Goal: Use online tool/utility: Utilize a website feature to perform a specific function

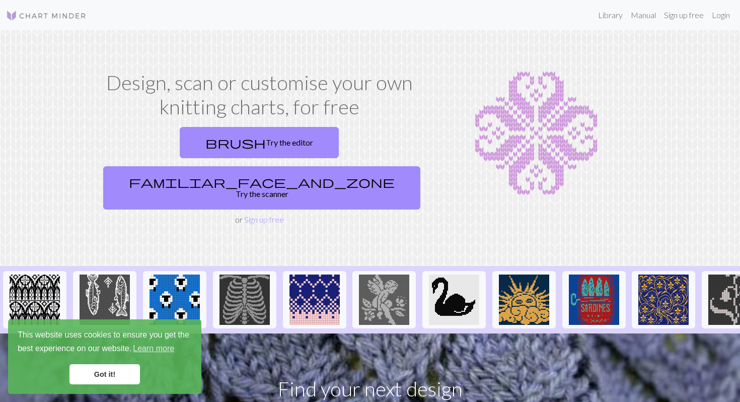
scroll to position [24, 0]
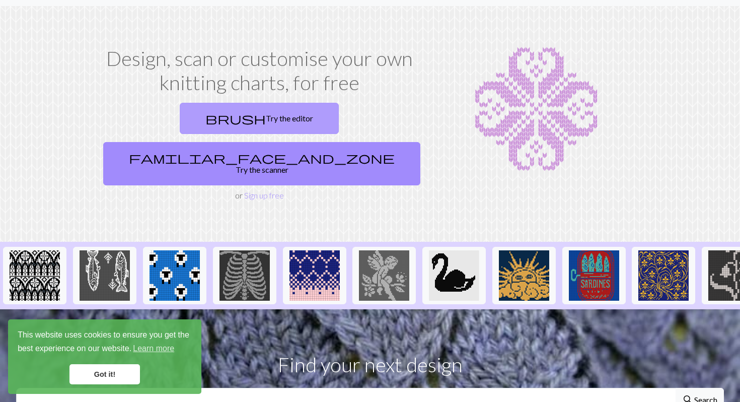
click at [204, 117] on link "brush Try the editor" at bounding box center [259, 118] width 159 height 31
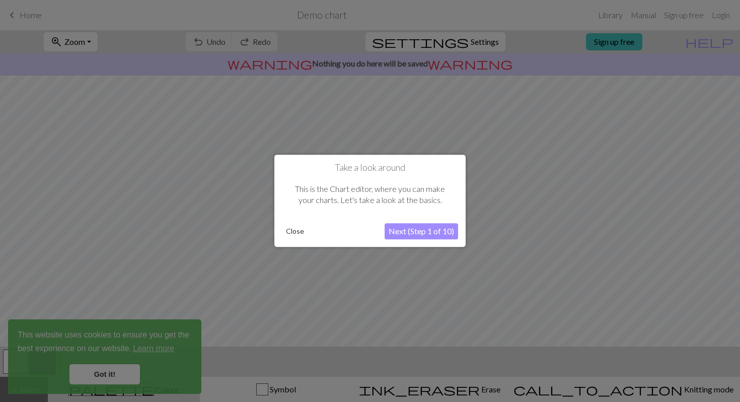
click at [293, 228] on button "Close" at bounding box center [295, 231] width 26 height 15
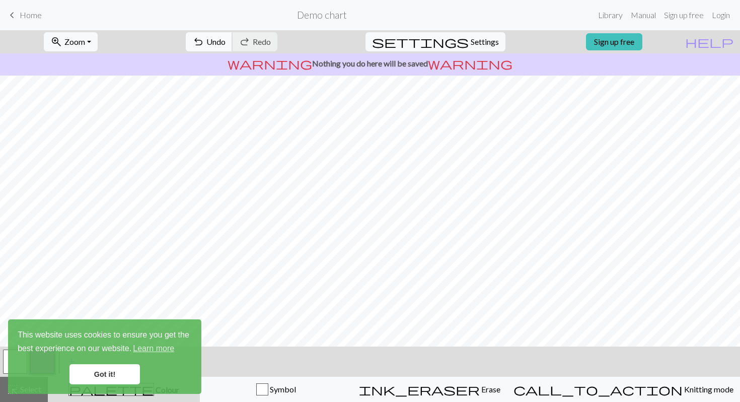
click at [204, 45] on span "undo" at bounding box center [198, 42] width 12 height 14
click at [92, 381] on link "Got it!" at bounding box center [104, 374] width 70 height 20
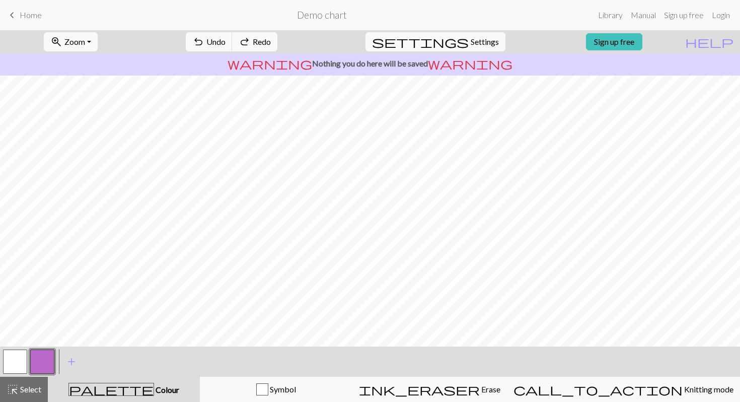
click at [21, 359] on button "button" at bounding box center [15, 361] width 24 height 24
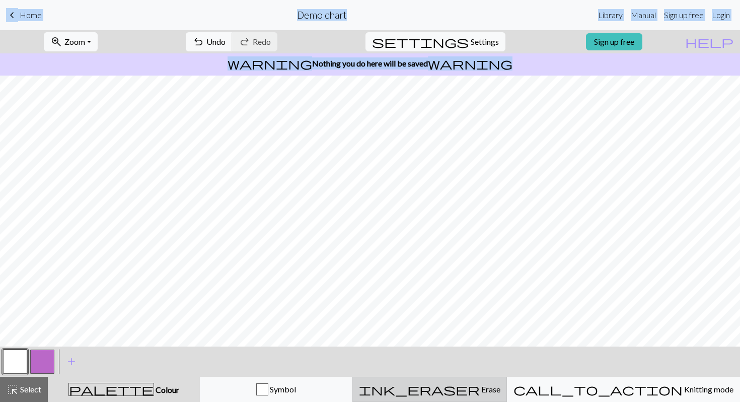
click at [478, 396] on button "ink_eraser Erase Erase" at bounding box center [429, 388] width 155 height 25
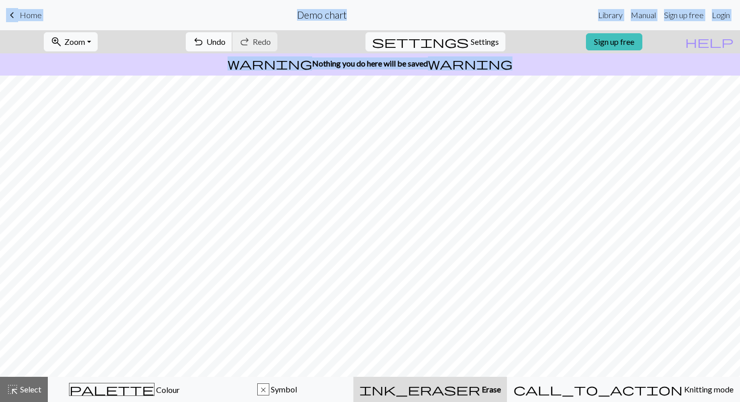
click at [225, 40] on span "Undo" at bounding box center [215, 42] width 19 height 10
click at [260, 40] on div "undo Undo Undo redo Redo Redo" at bounding box center [231, 41] width 107 height 23
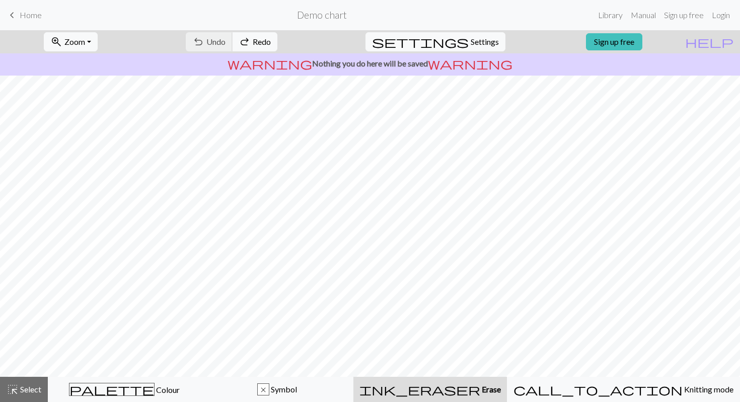
click at [260, 40] on div "undo Undo Undo redo Redo Redo" at bounding box center [231, 41] width 107 height 23
click at [30, 391] on span "Select" at bounding box center [30, 389] width 23 height 10
click at [27, 392] on span "Select" at bounding box center [30, 389] width 23 height 10
click at [30, 386] on span "Select" at bounding box center [30, 389] width 23 height 10
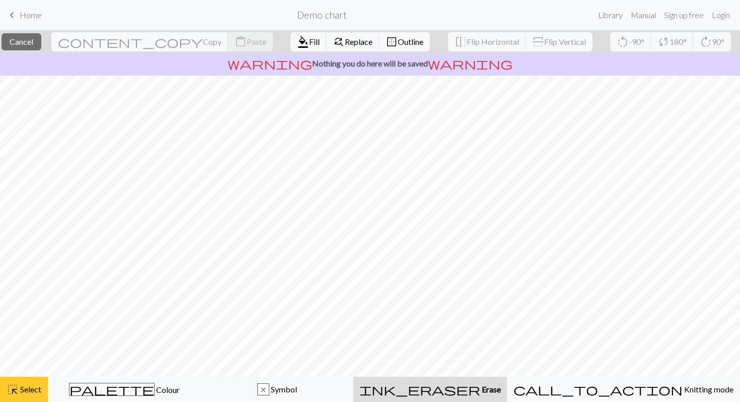
click at [42, 391] on button "highlight_alt Select Select" at bounding box center [24, 388] width 48 height 25
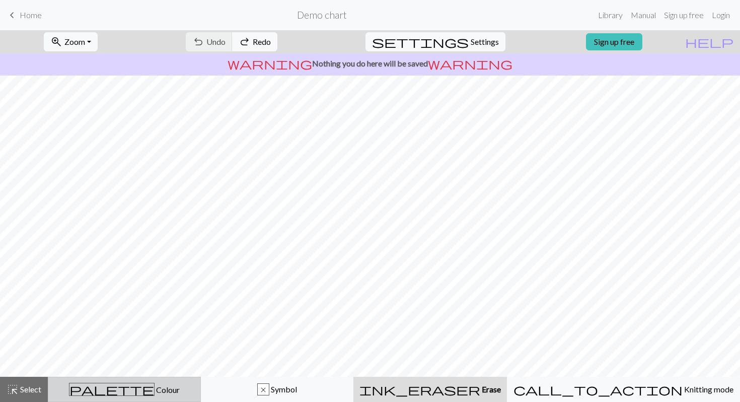
click at [99, 380] on button "palette Colour Colour" at bounding box center [124, 388] width 153 height 25
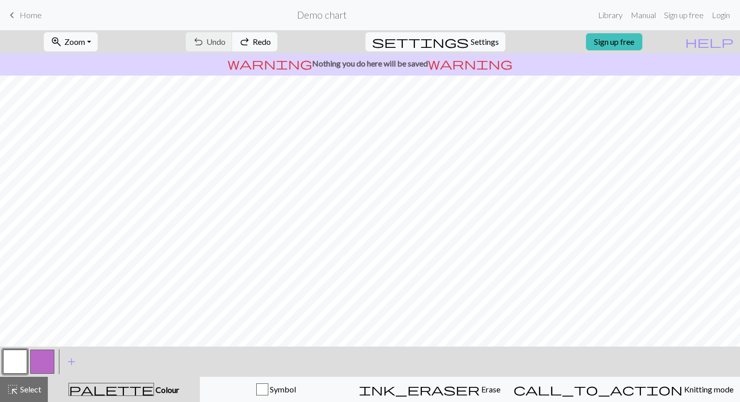
click at [48, 356] on button "button" at bounding box center [42, 361] width 24 height 24
click at [16, 361] on button "button" at bounding box center [15, 361] width 24 height 24
click at [71, 362] on span "add" at bounding box center [71, 361] width 12 height 14
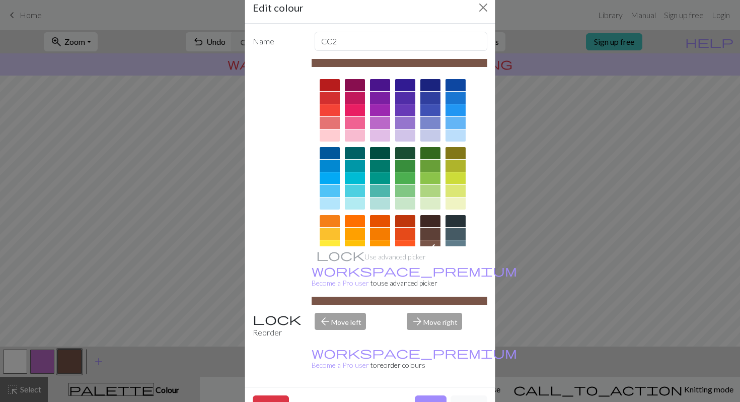
scroll to position [25, 0]
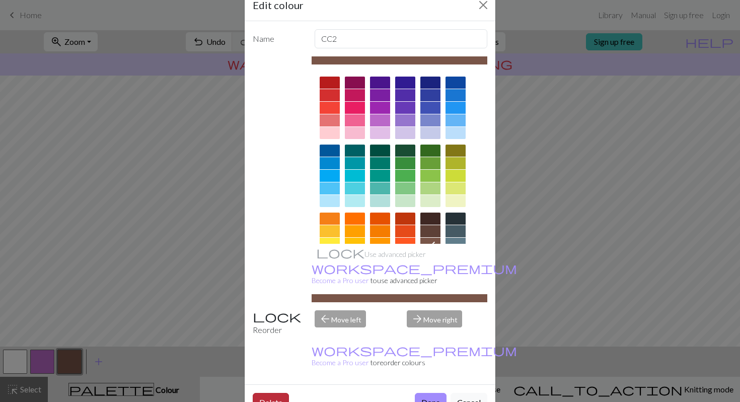
click at [264, 393] on button "Delete" at bounding box center [271, 402] width 36 height 19
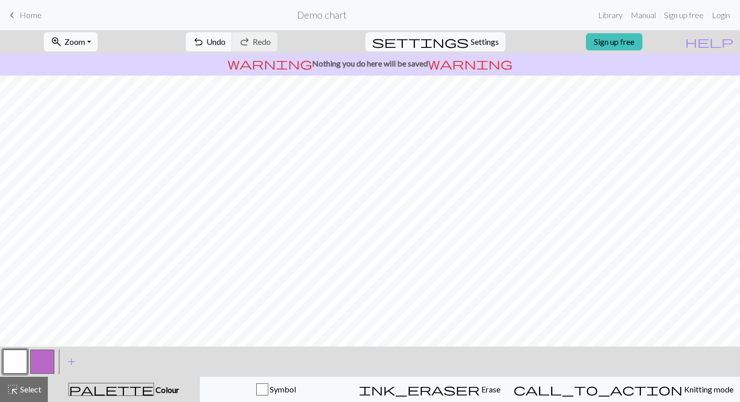
click at [45, 362] on button "button" at bounding box center [42, 361] width 24 height 24
click at [316, 18] on h2 "Demo chart" at bounding box center [322, 15] width 50 height 12
click at [23, 363] on button "button" at bounding box center [15, 361] width 24 height 24
click at [53, 353] on button "button" at bounding box center [42, 361] width 24 height 24
click at [233, 34] on button "undo Undo Undo" at bounding box center [209, 41] width 47 height 19
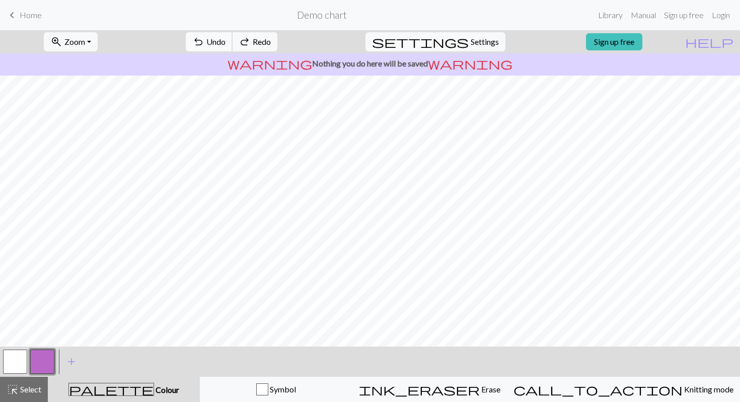
click at [233, 34] on button "undo Undo Undo" at bounding box center [209, 41] width 47 height 19
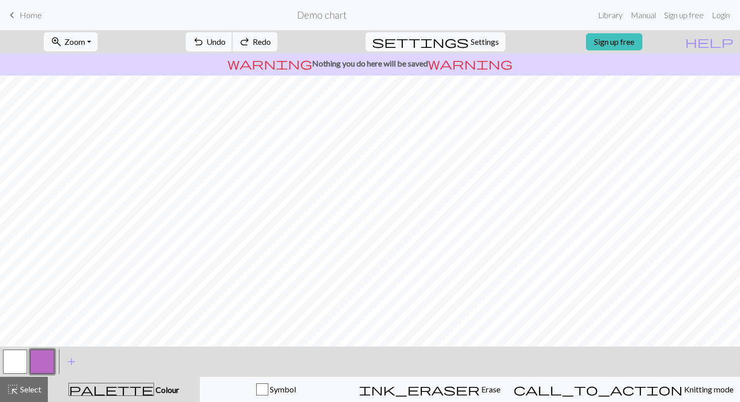
click at [233, 34] on button "undo Undo Undo" at bounding box center [209, 41] width 47 height 19
click at [225, 44] on span "Undo" at bounding box center [215, 42] width 19 height 10
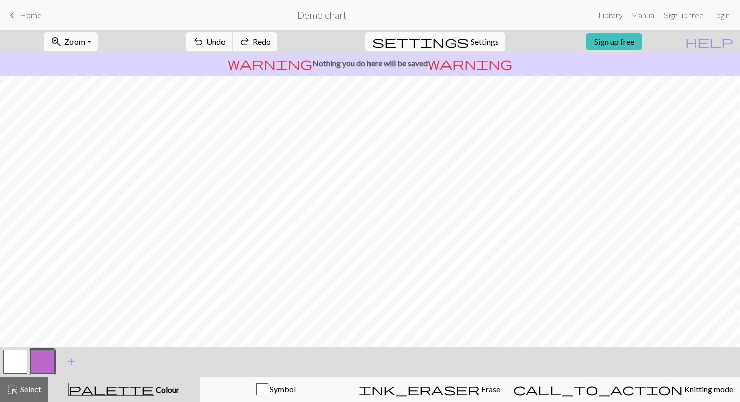
click at [225, 44] on span "Undo" at bounding box center [215, 42] width 19 height 10
click at [225, 37] on span "Undo" at bounding box center [215, 42] width 19 height 10
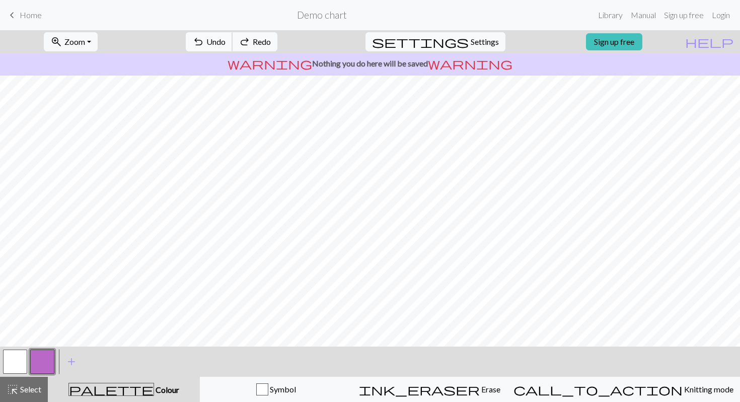
click at [225, 37] on span "Undo" at bounding box center [215, 42] width 19 height 10
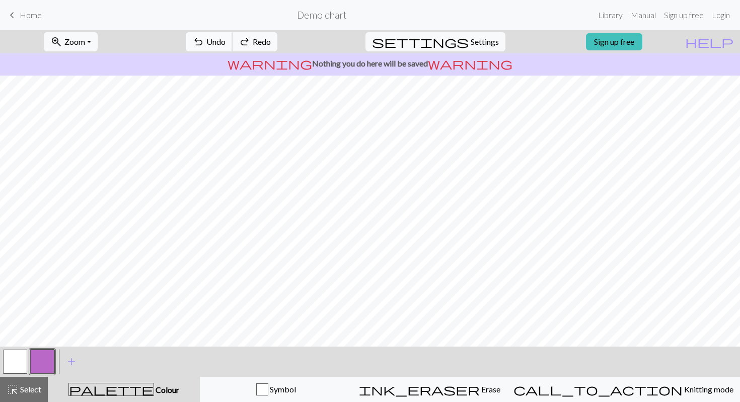
click at [225, 37] on span "Undo" at bounding box center [215, 42] width 19 height 10
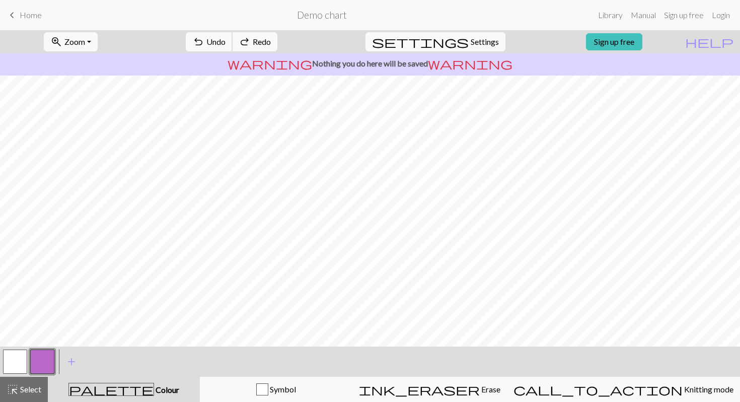
click at [225, 37] on span "Undo" at bounding box center [215, 42] width 19 height 10
click at [204, 46] on span "undo" at bounding box center [198, 42] width 12 height 14
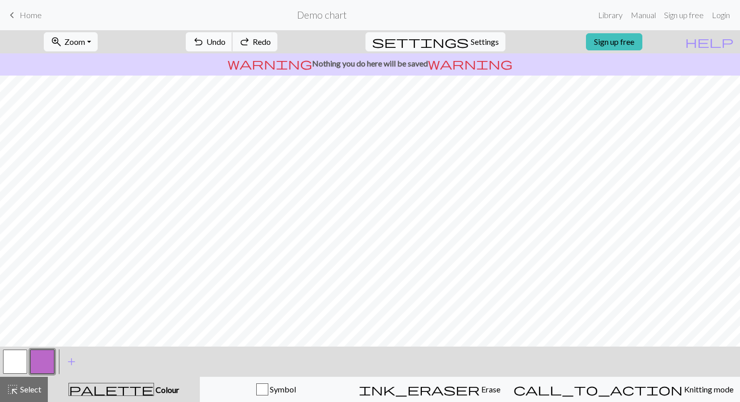
click at [204, 46] on span "undo" at bounding box center [198, 42] width 12 height 14
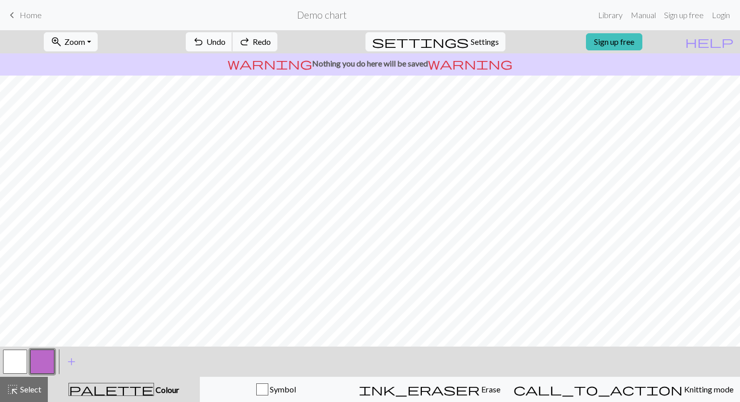
click at [204, 46] on span "undo" at bounding box center [198, 42] width 12 height 14
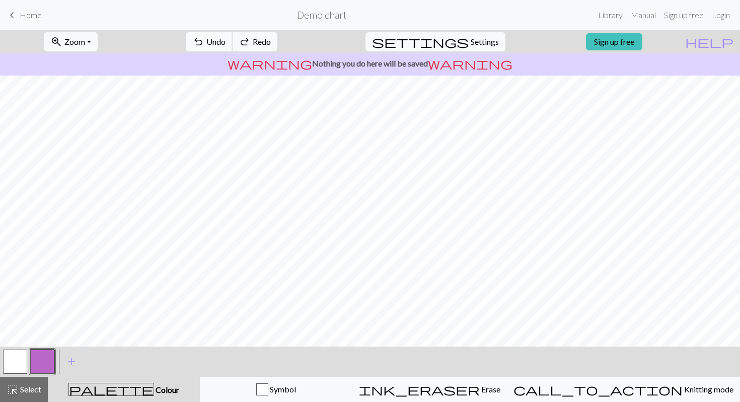
click at [204, 46] on span "undo" at bounding box center [198, 42] width 12 height 14
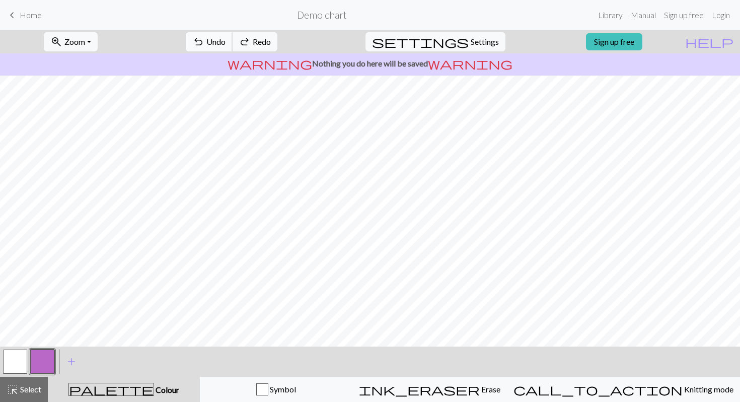
click at [204, 46] on span "undo" at bounding box center [198, 42] width 12 height 14
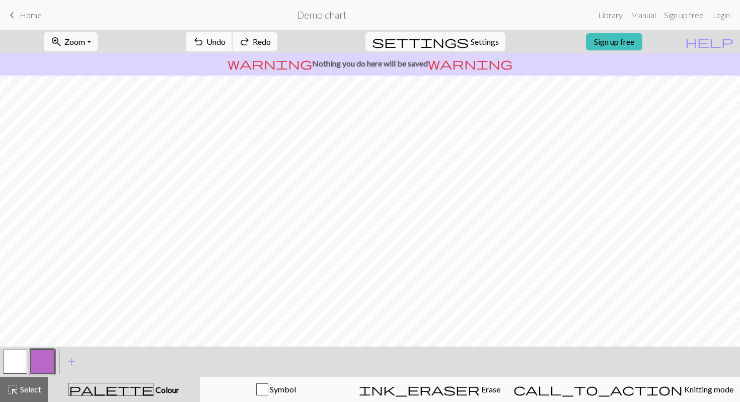
click at [204, 46] on span "undo" at bounding box center [198, 42] width 12 height 14
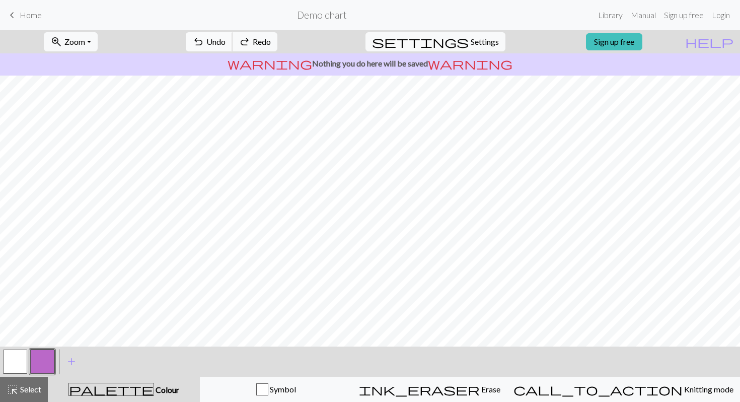
click at [204, 46] on span "undo" at bounding box center [198, 42] width 12 height 14
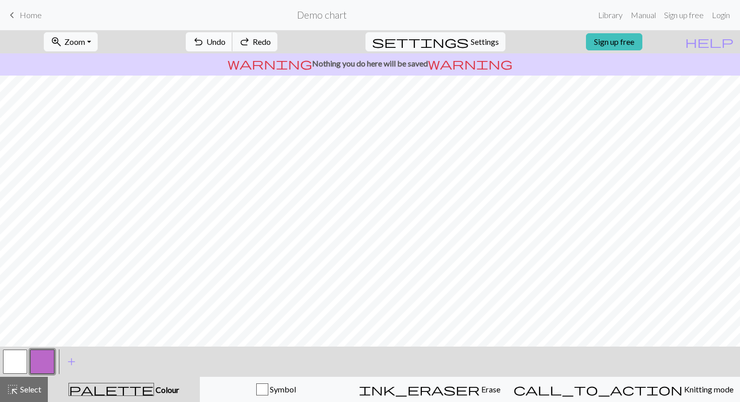
click at [204, 46] on span "undo" at bounding box center [198, 42] width 12 height 14
click at [239, 46] on div "undo Undo Undo redo Redo Redo" at bounding box center [231, 41] width 107 height 23
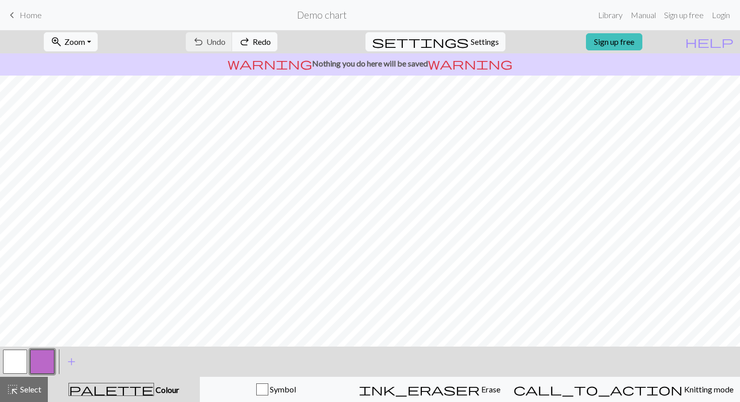
click at [244, 41] on div "undo Undo Undo redo Redo Redo" at bounding box center [231, 41] width 107 height 23
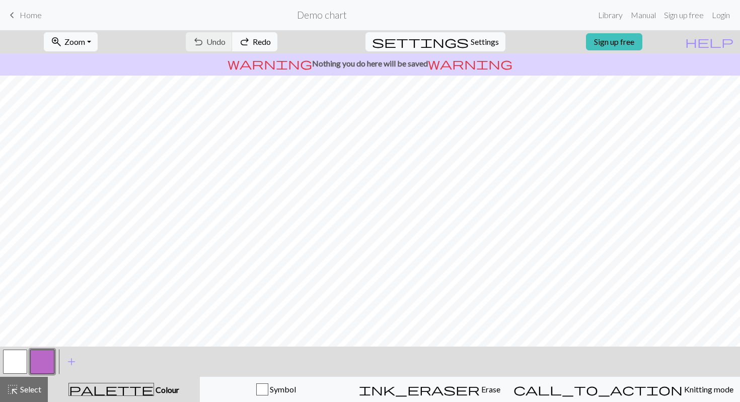
click at [261, 40] on div "undo Undo Undo redo Redo Redo" at bounding box center [231, 41] width 107 height 23
click at [19, 362] on button "button" at bounding box center [15, 361] width 24 height 24
click at [41, 359] on button "button" at bounding box center [42, 361] width 24 height 24
click at [204, 44] on span "undo" at bounding box center [198, 42] width 12 height 14
click at [204, 41] on span "undo" at bounding box center [198, 42] width 12 height 14
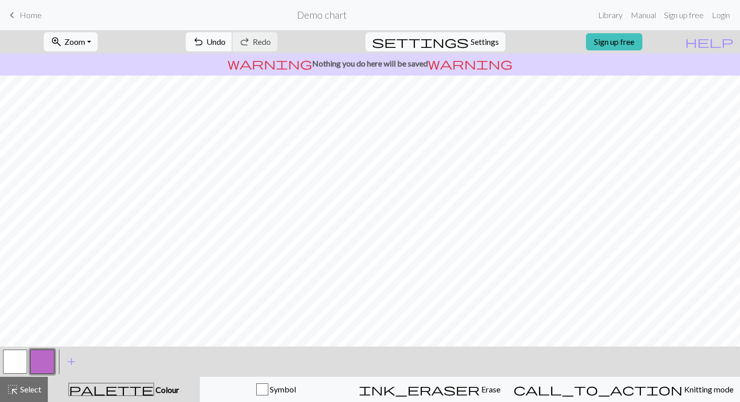
click at [225, 46] on span "Undo" at bounding box center [215, 42] width 19 height 10
click at [233, 38] on button "undo Undo Undo" at bounding box center [209, 41] width 47 height 19
click at [225, 42] on span "Undo" at bounding box center [215, 42] width 19 height 10
click at [225, 38] on span "Undo" at bounding box center [215, 42] width 19 height 10
click at [6, 363] on button "button" at bounding box center [15, 361] width 24 height 24
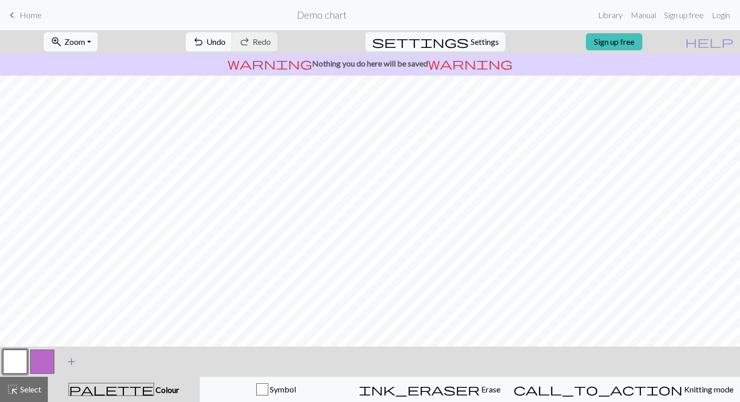
click at [66, 365] on span "add" at bounding box center [71, 361] width 12 height 14
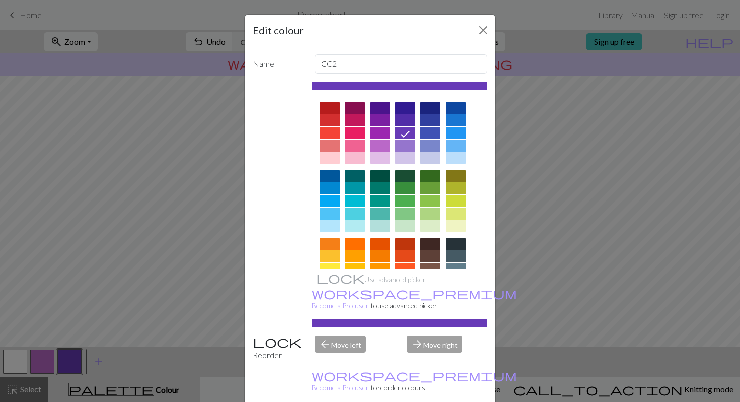
click at [430, 243] on div at bounding box center [430, 244] width 20 height 12
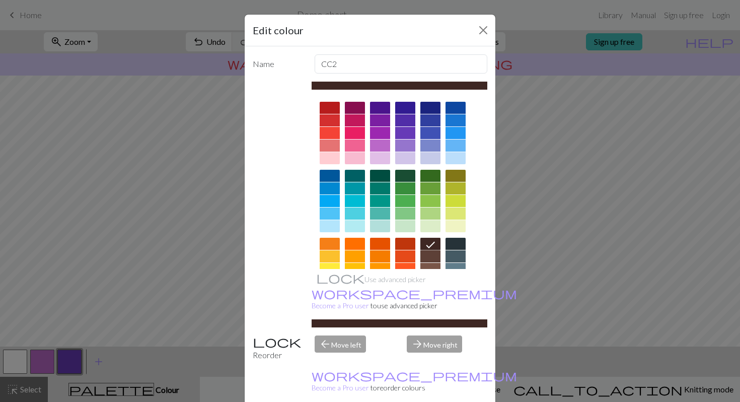
click at [460, 239] on div at bounding box center [455, 244] width 20 height 12
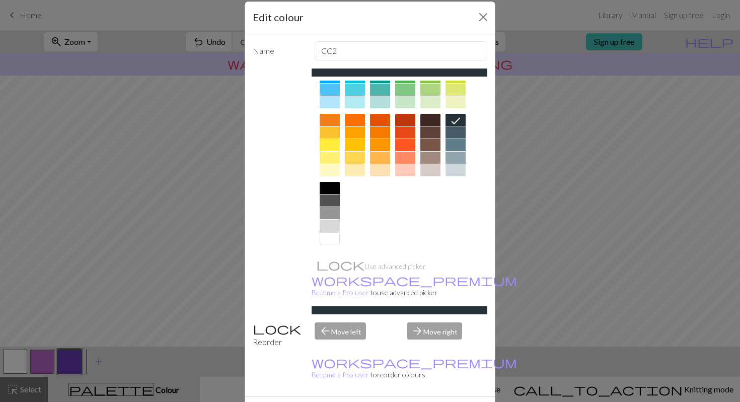
scroll to position [17, 0]
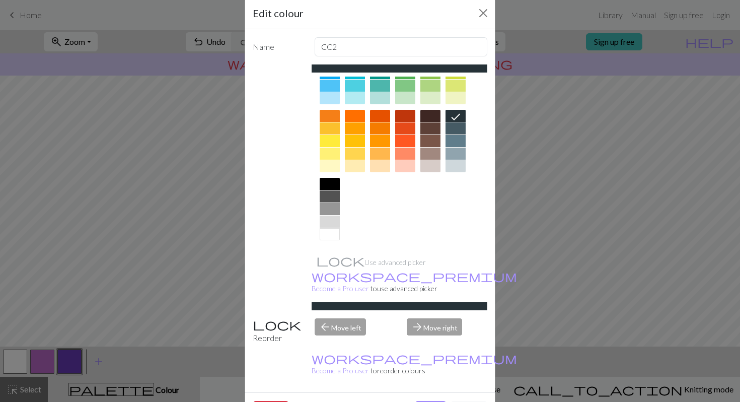
click at [326, 178] on div at bounding box center [330, 184] width 20 height 12
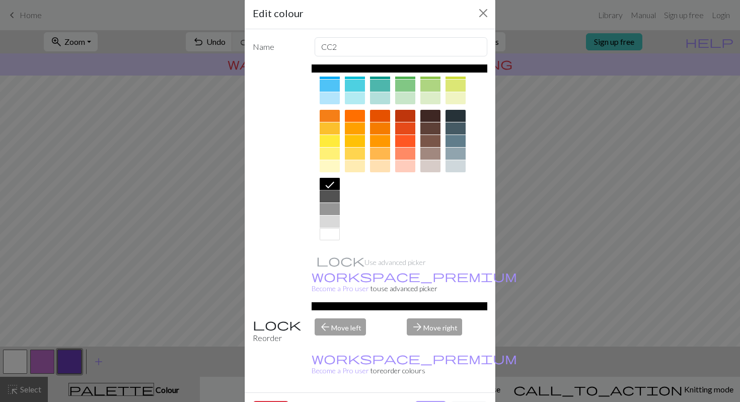
click at [424, 401] on button "Done" at bounding box center [431, 410] width 32 height 19
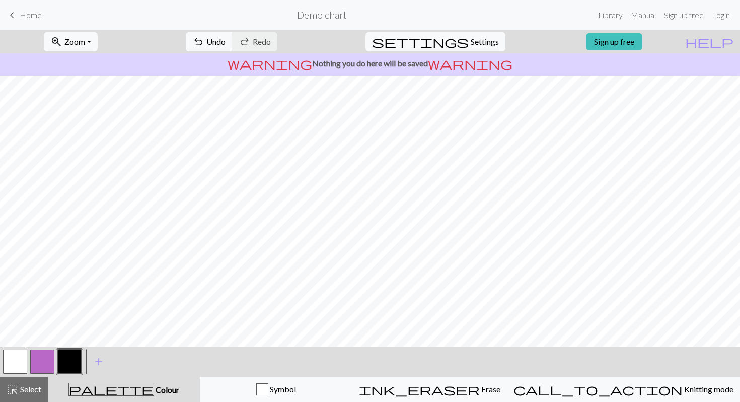
click at [8, 355] on button "button" at bounding box center [15, 361] width 24 height 24
